Goal: Transaction & Acquisition: Book appointment/travel/reservation

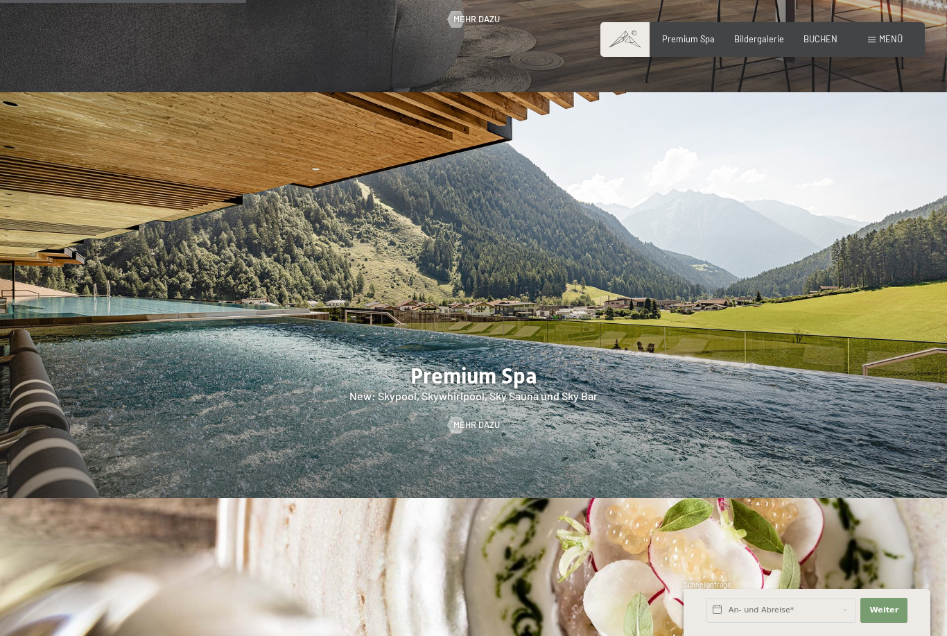
scroll to position [1544, 0]
click at [760, 42] on span "Bildergalerie" at bounding box center [759, 38] width 50 height 11
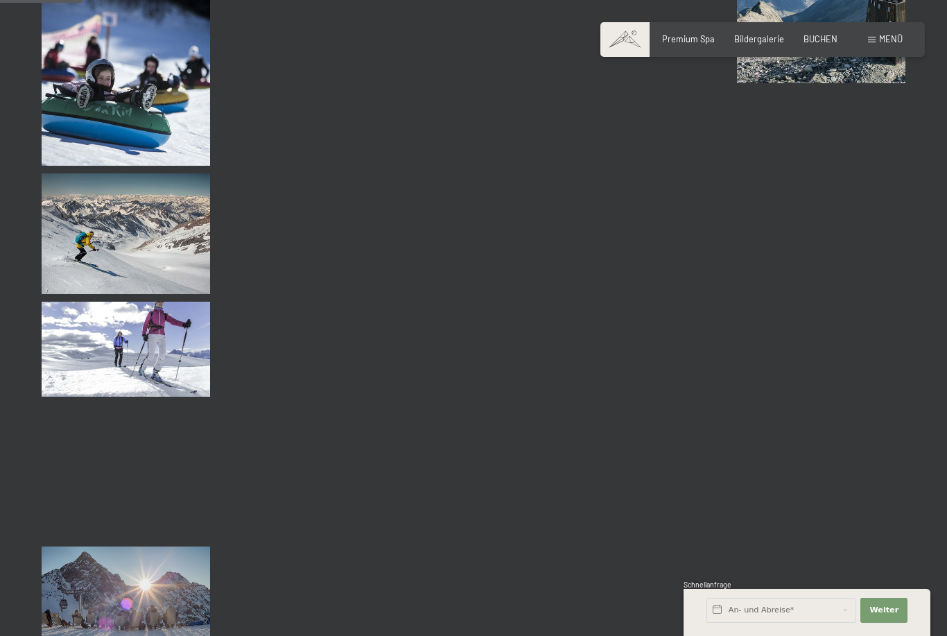
scroll to position [1147, 0]
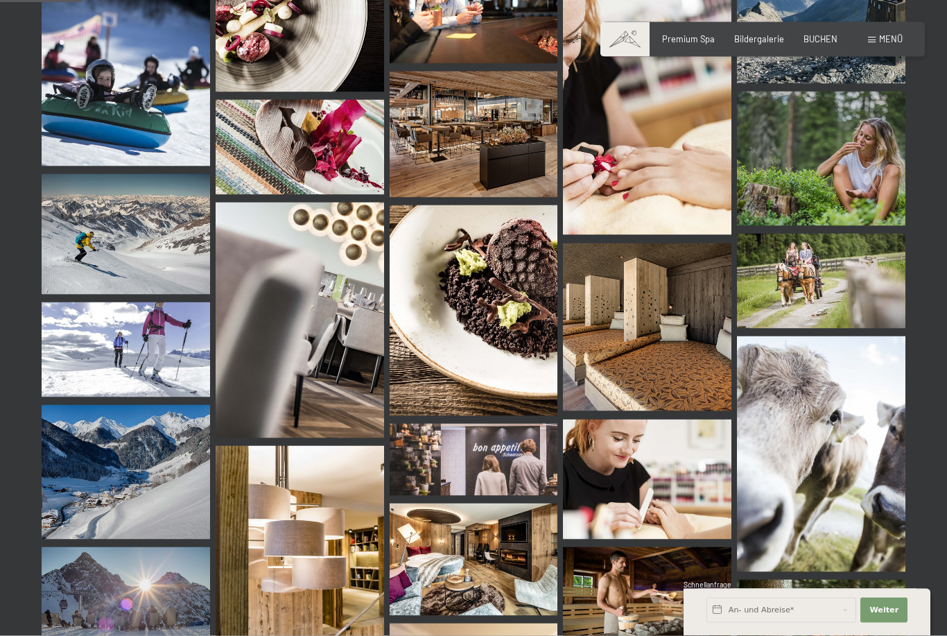
click at [879, 42] on span "Menü" at bounding box center [891, 38] width 24 height 11
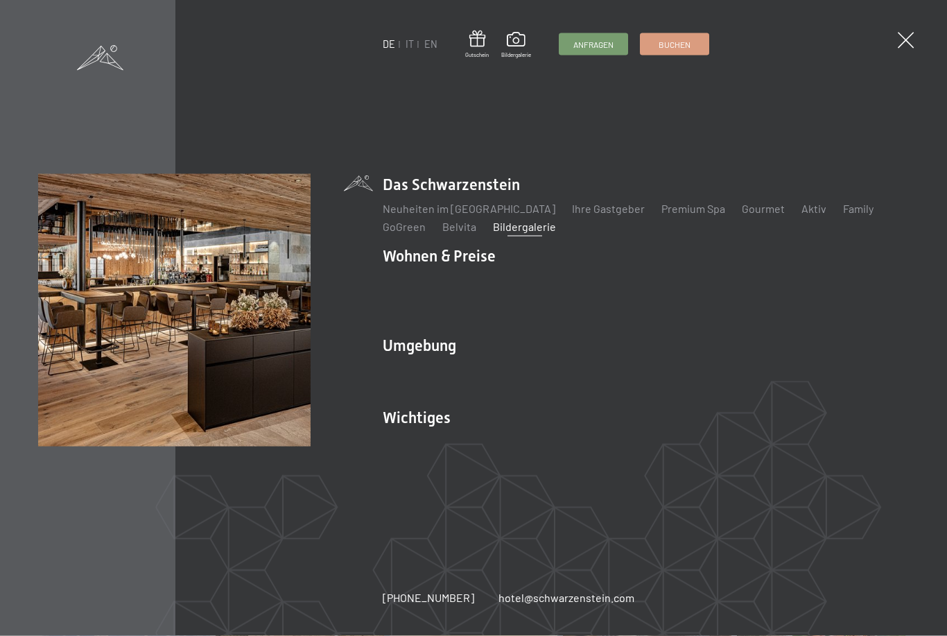
scroll to position [1148, 0]
click at [445, 320] on ul "Das Schwarzenstein Neuheiten im Schwarzenstein Ihre Gastgeber Premium Spa Gourm…" at bounding box center [646, 318] width 526 height 288
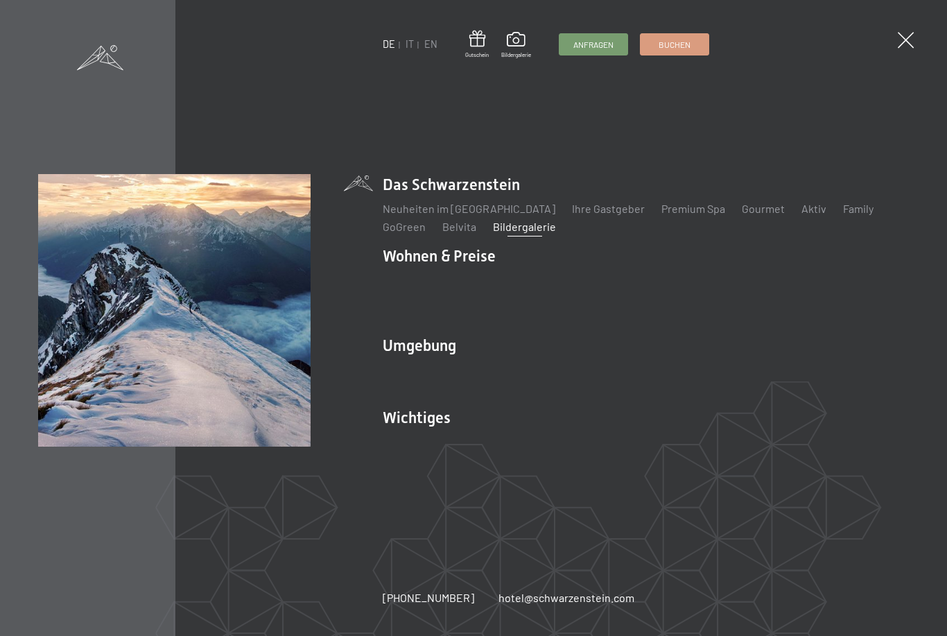
click at [421, 363] on link "Das Ahrntal" at bounding box center [411, 369] width 56 height 13
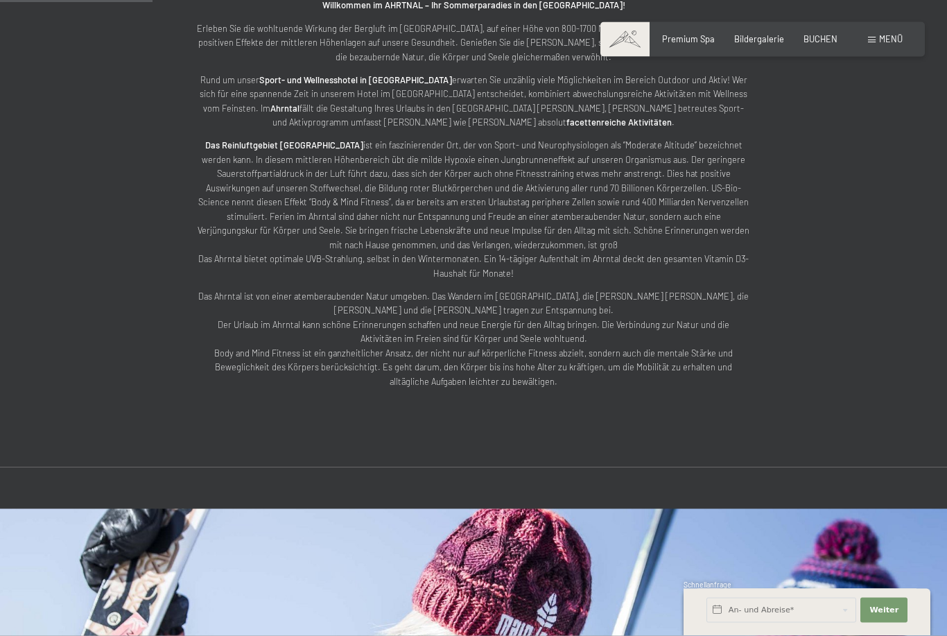
scroll to position [627, 0]
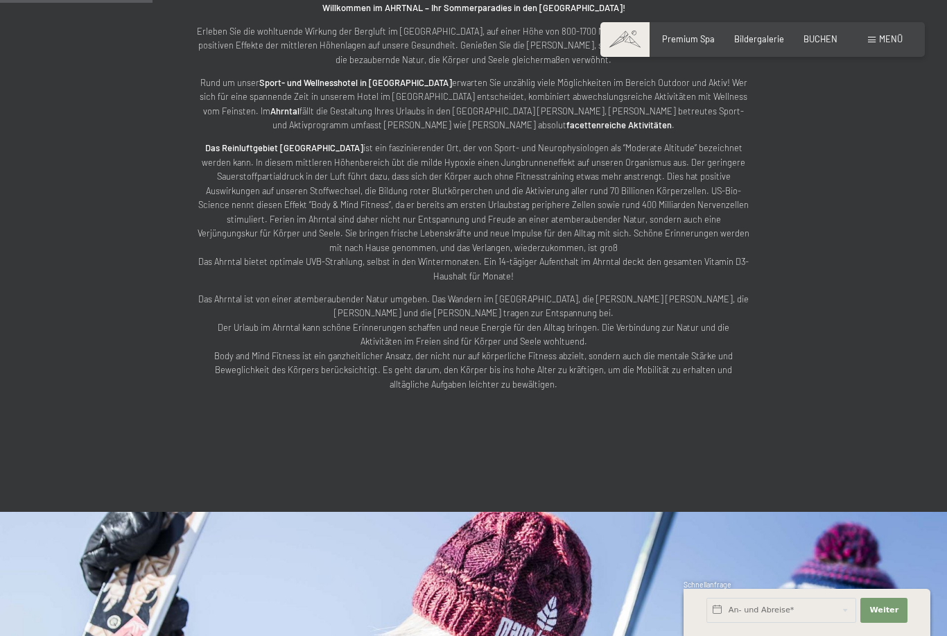
click at [879, 44] on span "Menü" at bounding box center [891, 38] width 24 height 11
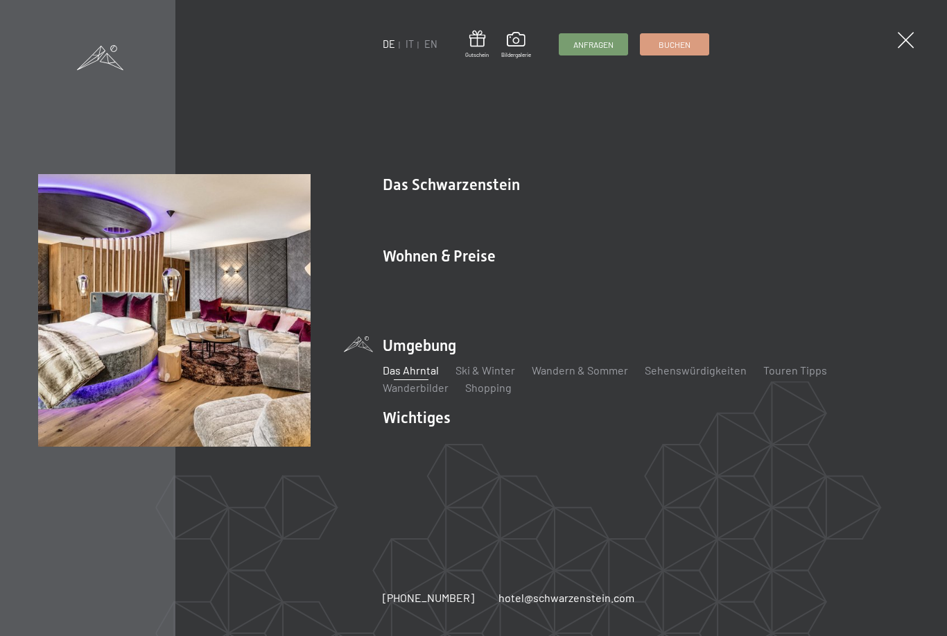
click at [517, 284] on link "Zimmer & Preise" at bounding box center [530, 280] width 80 height 13
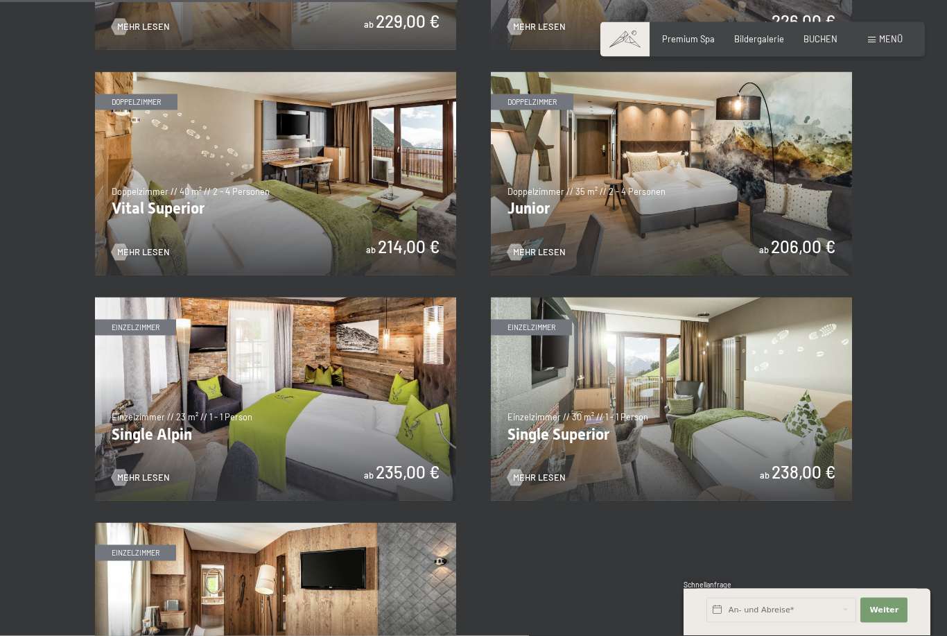
scroll to position [1524, 0]
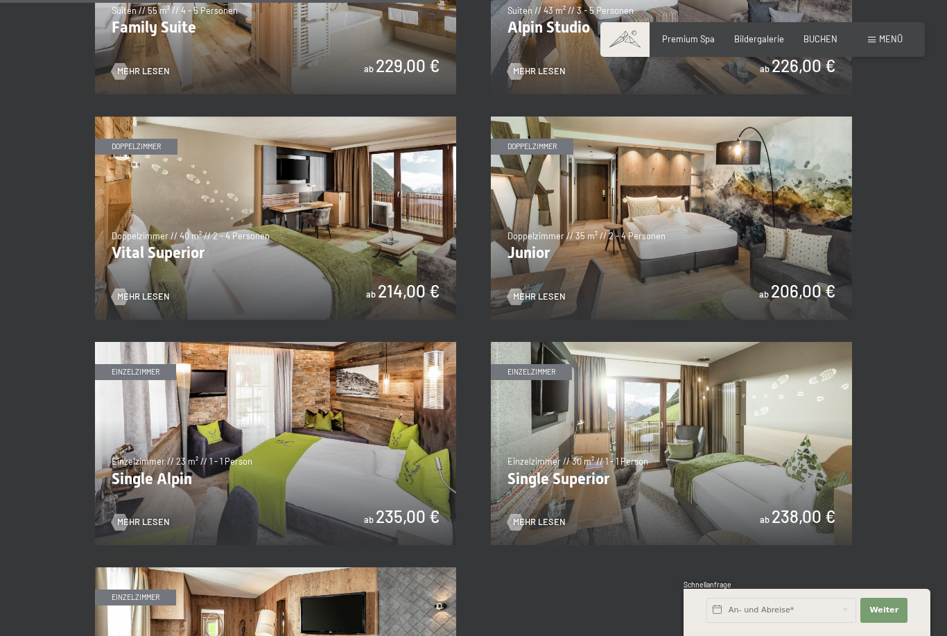
click at [259, 219] on img at bounding box center [275, 218] width 361 height 203
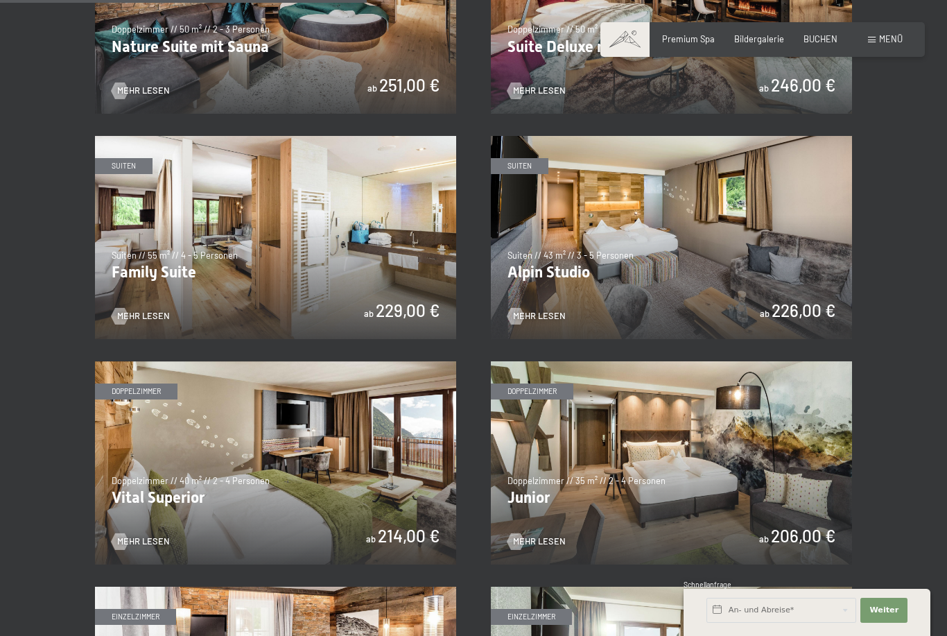
scroll to position [1278, 0]
click at [264, 233] on img at bounding box center [275, 238] width 361 height 203
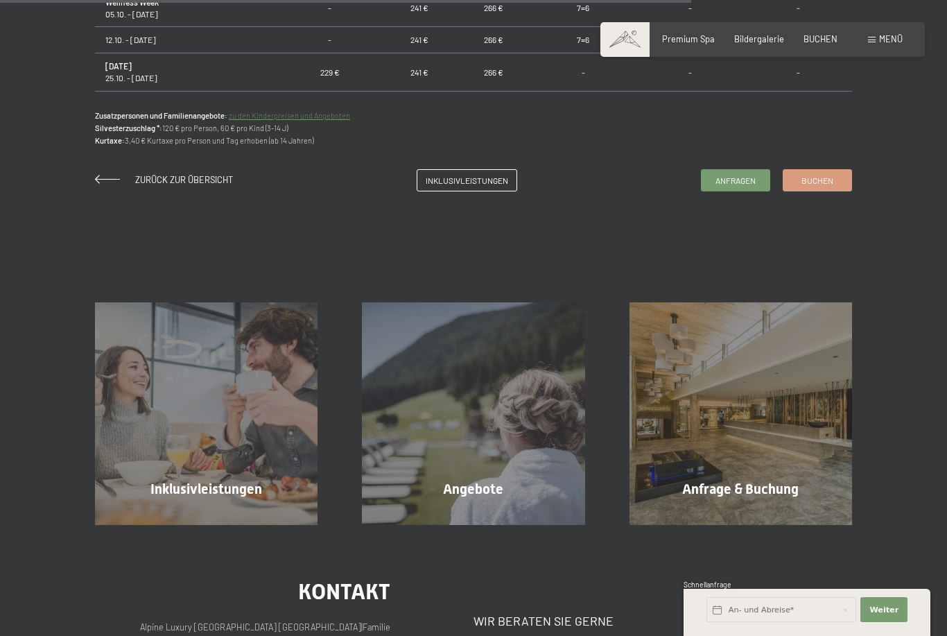
scroll to position [1076, 0]
